Goal: Task Accomplishment & Management: Manage account settings

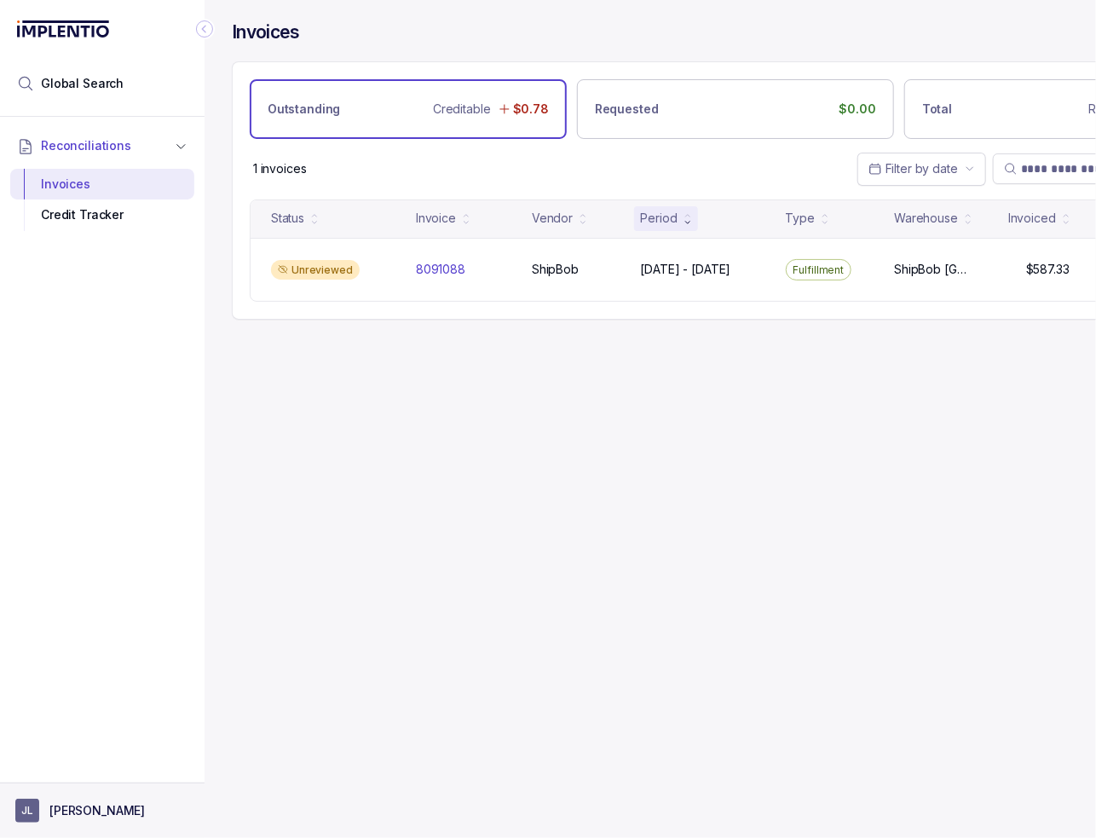
click at [72, 820] on button "[PERSON_NAME]" at bounding box center [102, 810] width 174 height 24
click at [68, 778] on p "Logout" at bounding box center [112, 773] width 141 height 17
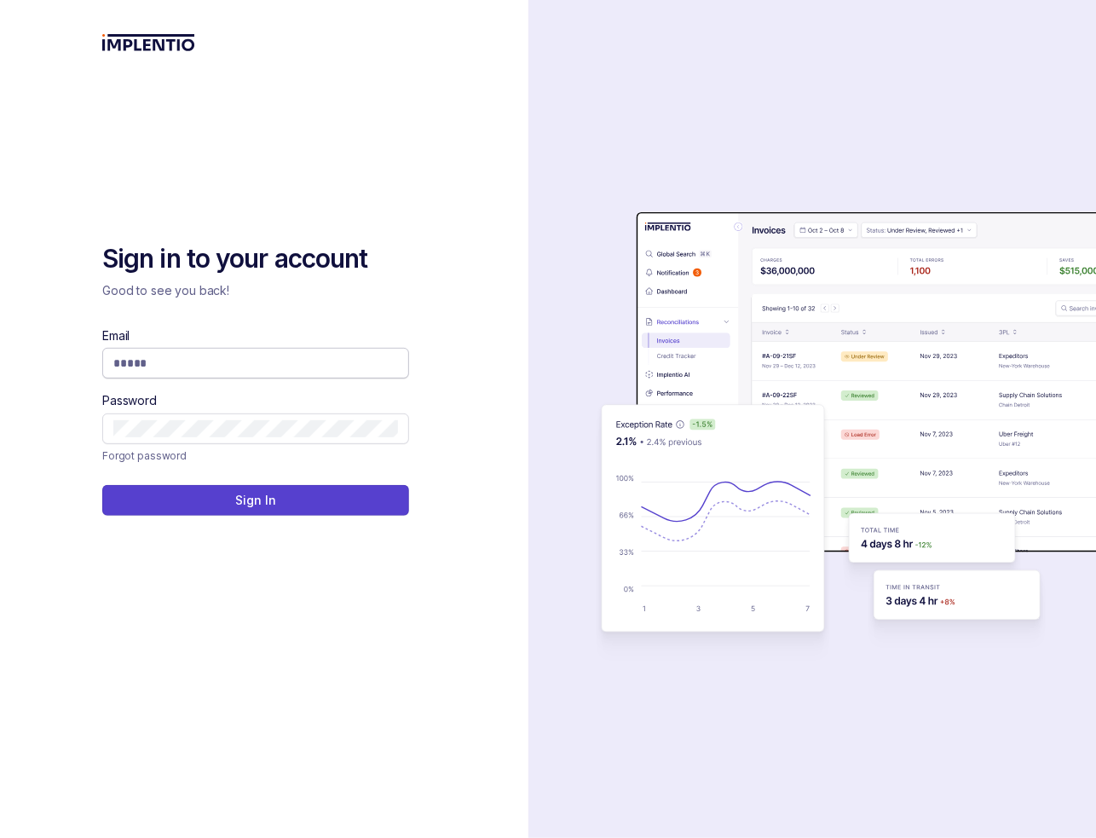
click at [190, 363] on input "Email" at bounding box center [255, 363] width 285 height 17
type input "**********"
